Goal: Communication & Community: Share content

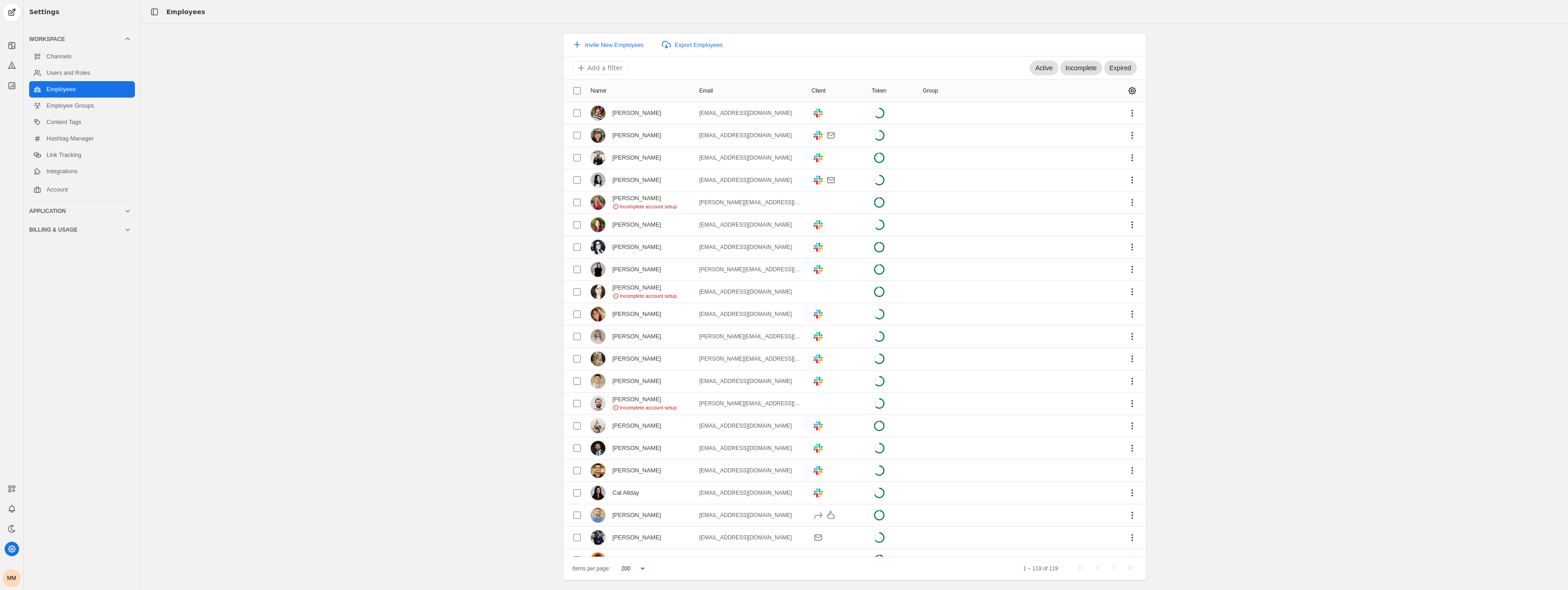
scroll to position [2204, 0]
click at [14, 44] on icon at bounding box center [12, 45] width 9 height 9
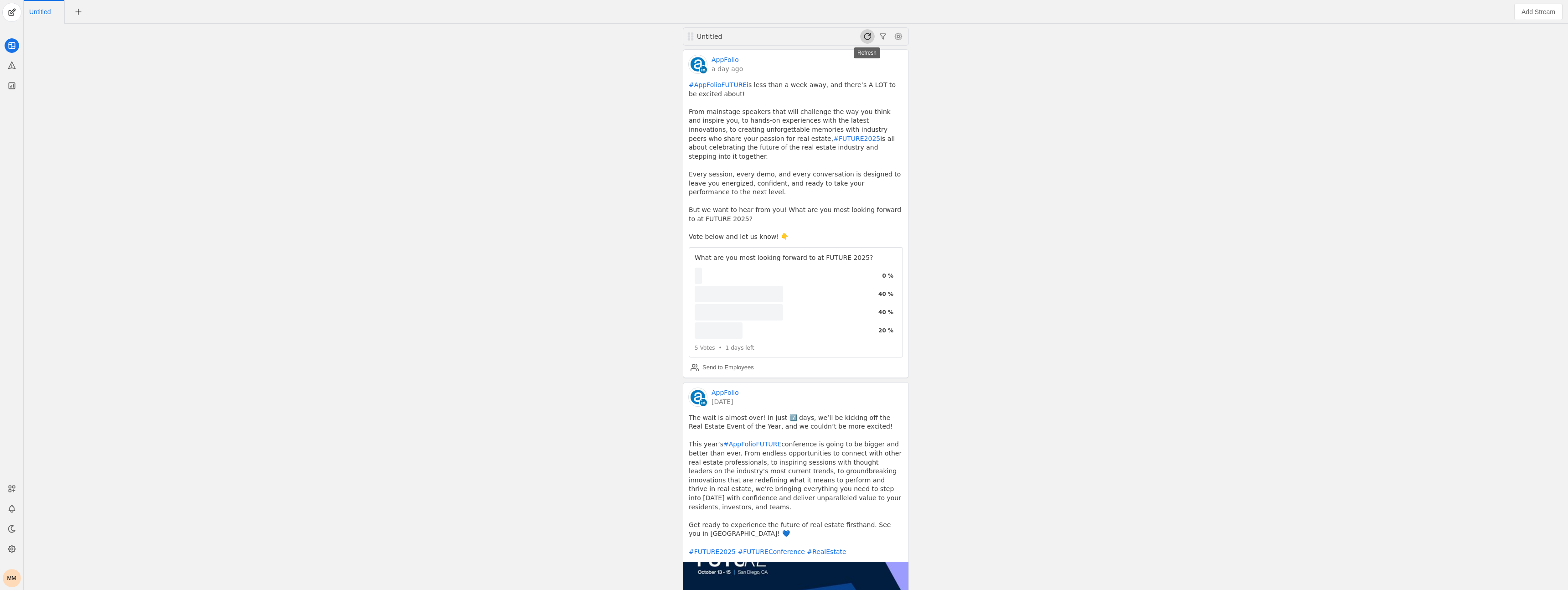
click at [864, 37] on span at bounding box center [867, 37] width 15 height 15
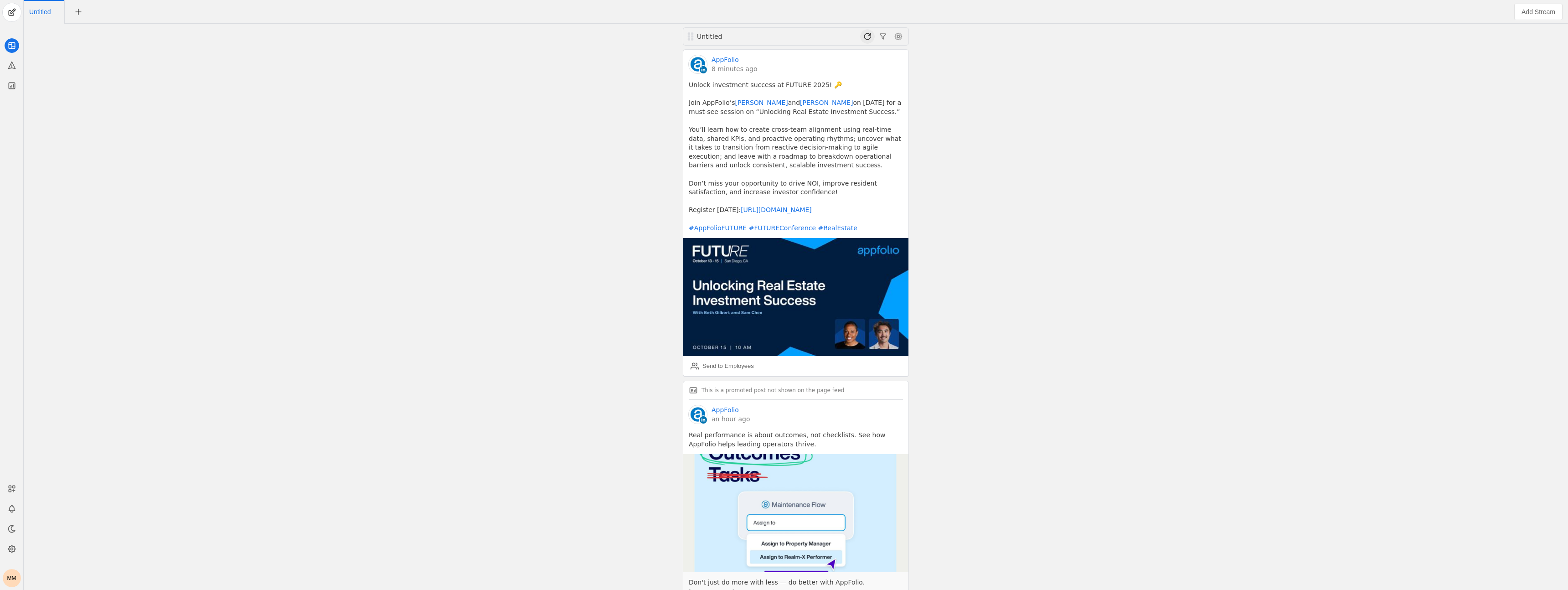
click at [864, 37] on span at bounding box center [867, 37] width 15 height 15
click at [7, 96] on div "MM" at bounding box center [12, 295] width 24 height 590
click at [10, 90] on icon at bounding box center [12, 85] width 9 height 9
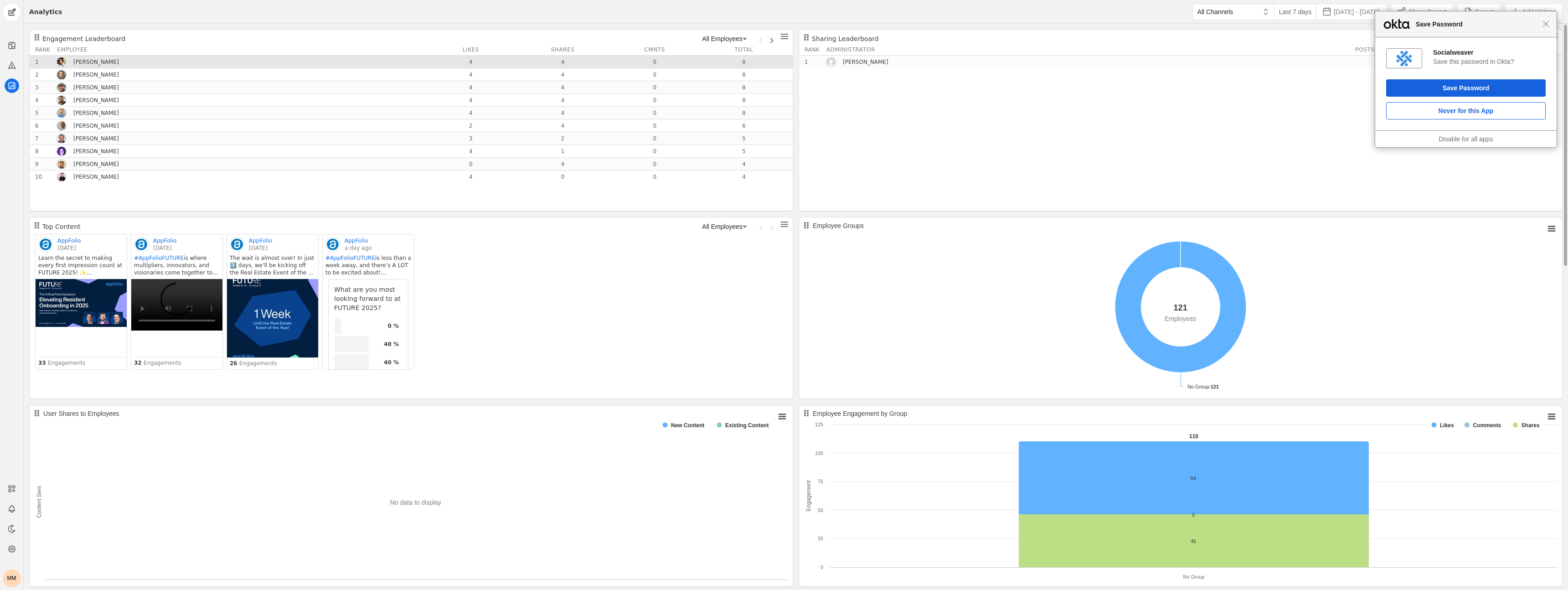
scroll to position [1, 0]
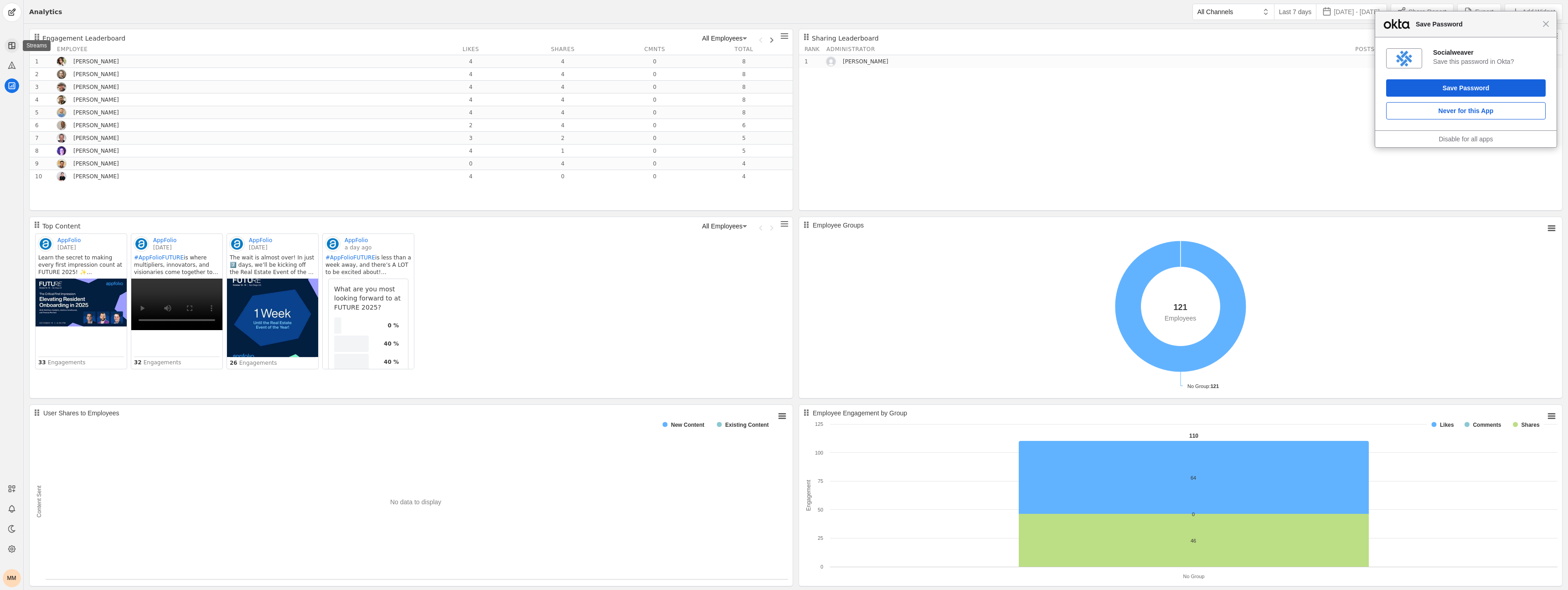
click at [13, 48] on icon at bounding box center [12, 45] width 9 height 9
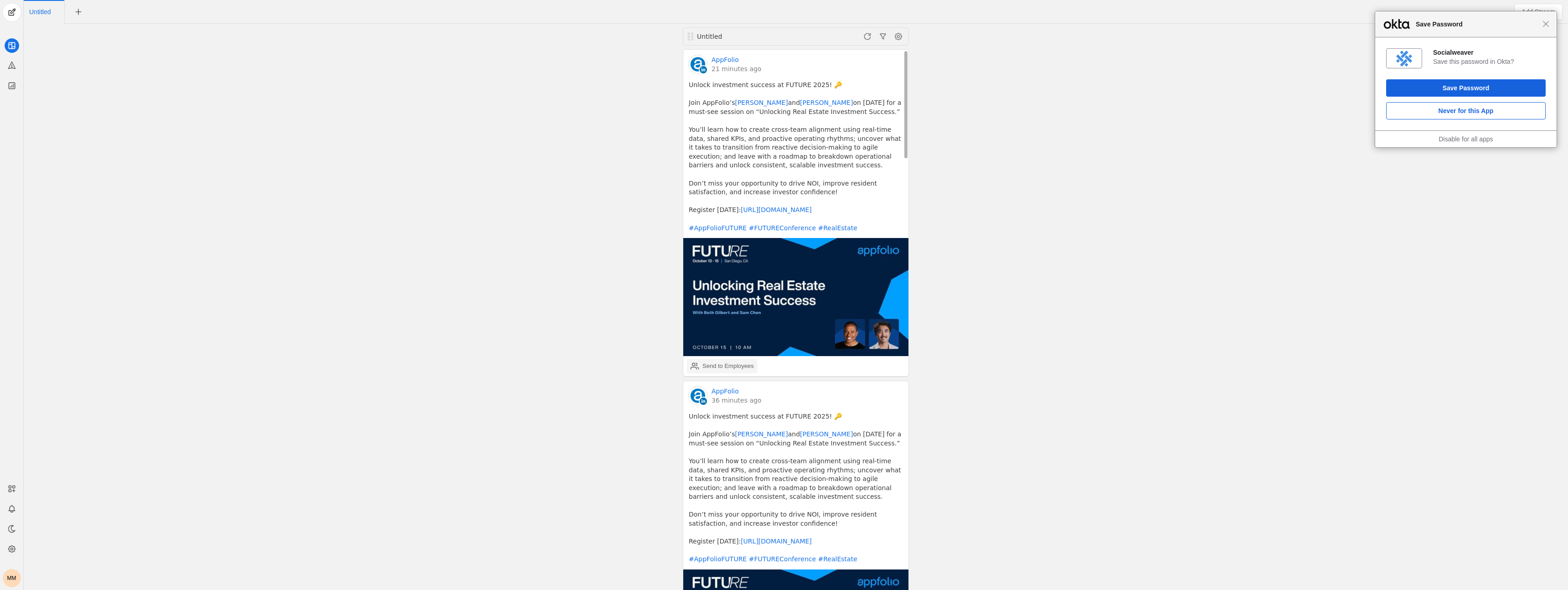
click at [744, 365] on div "Send to Employees" at bounding box center [728, 366] width 52 height 9
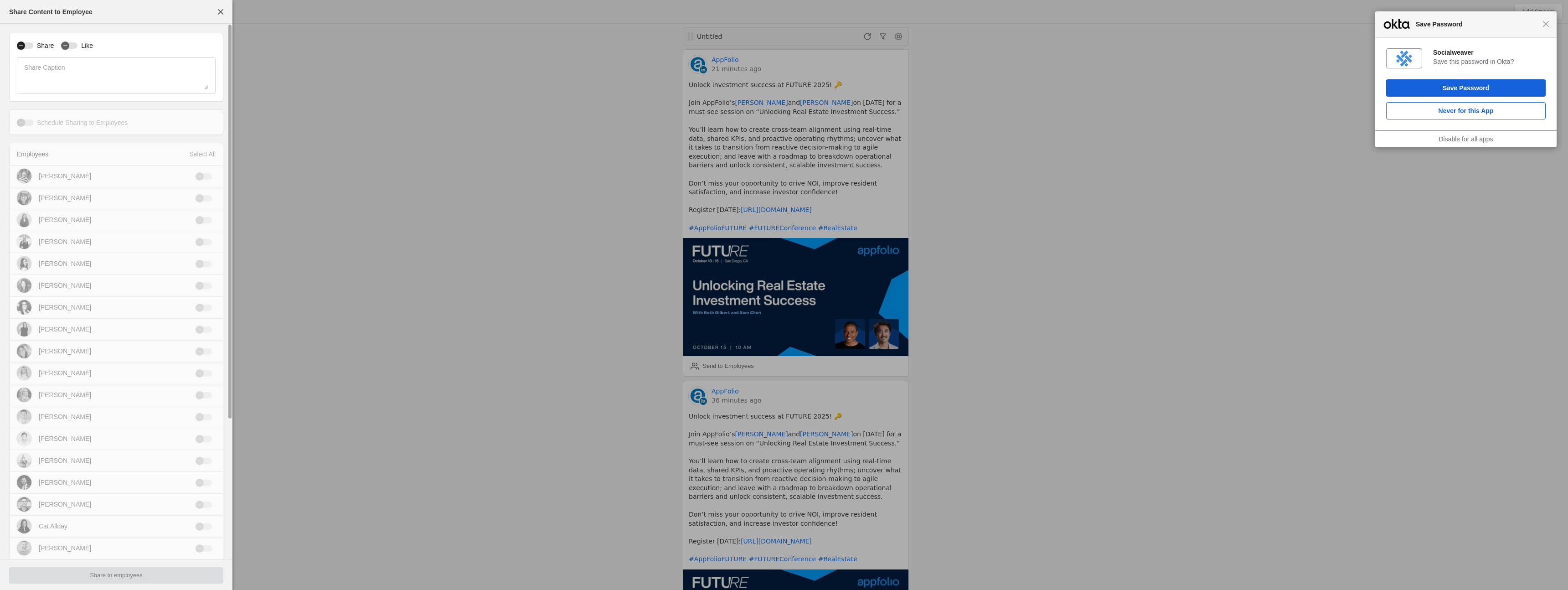
drag, startPoint x: 23, startPoint y: 46, endPoint x: 43, endPoint y: 46, distance: 20.0
click at [30, 46] on button "Share" at bounding box center [25, 46] width 16 height 6
click at [65, 44] on icon "button" at bounding box center [65, 45] width 5 height 5
click at [198, 154] on div "Select All" at bounding box center [202, 154] width 26 height 9
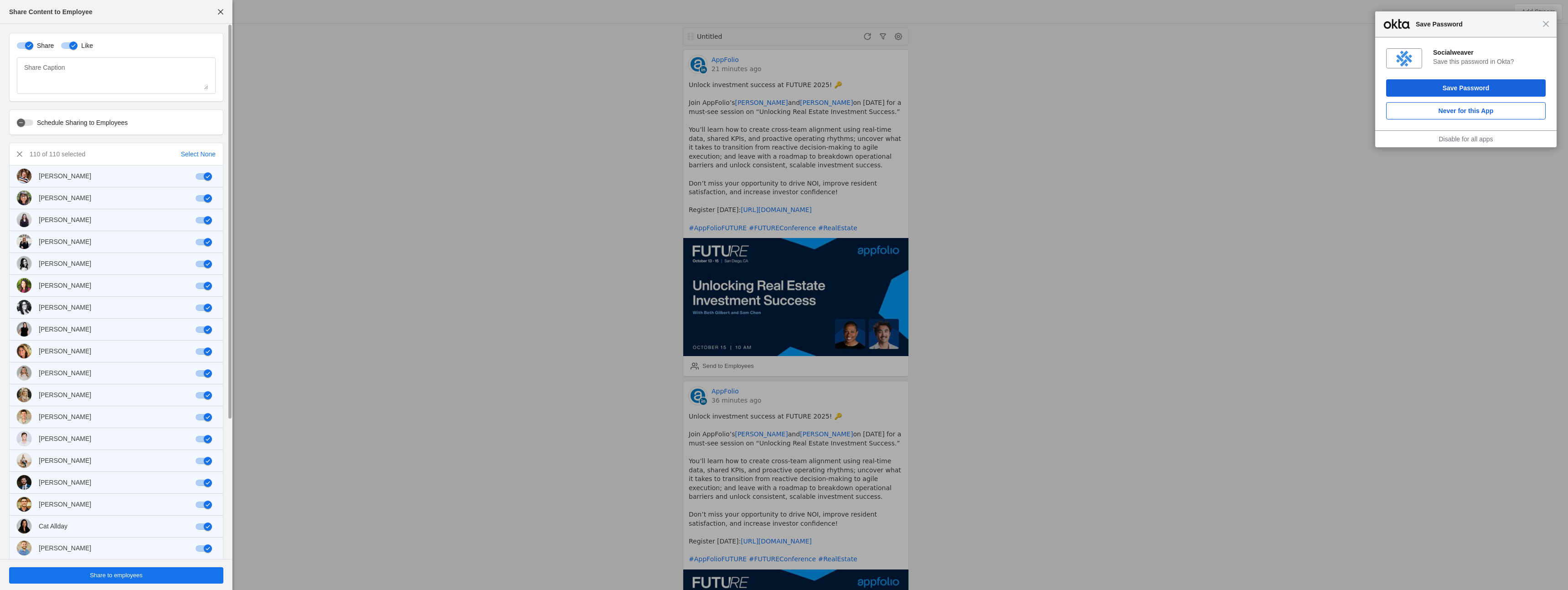
click at [170, 580] on span "undefined" at bounding box center [116, 575] width 214 height 16
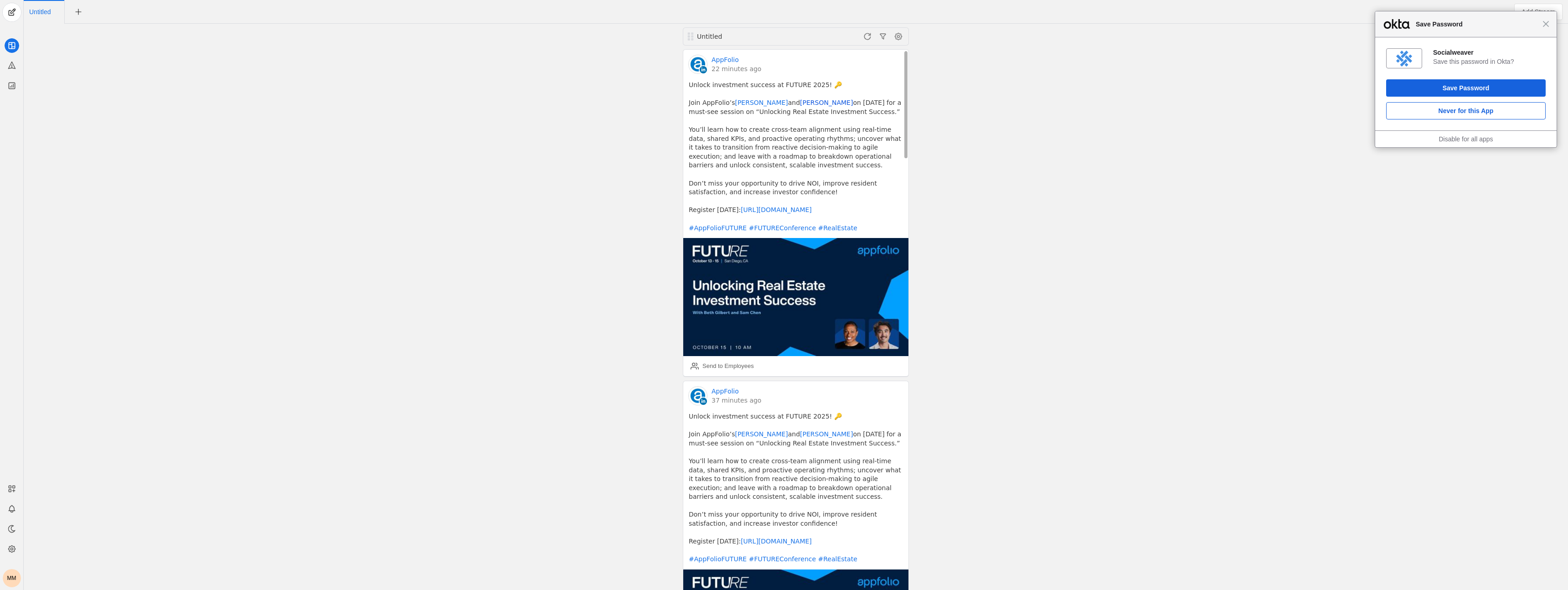
click at [800, 104] on link "[PERSON_NAME]" at bounding box center [826, 102] width 53 height 7
